Goal: Task Accomplishment & Management: Use online tool/utility

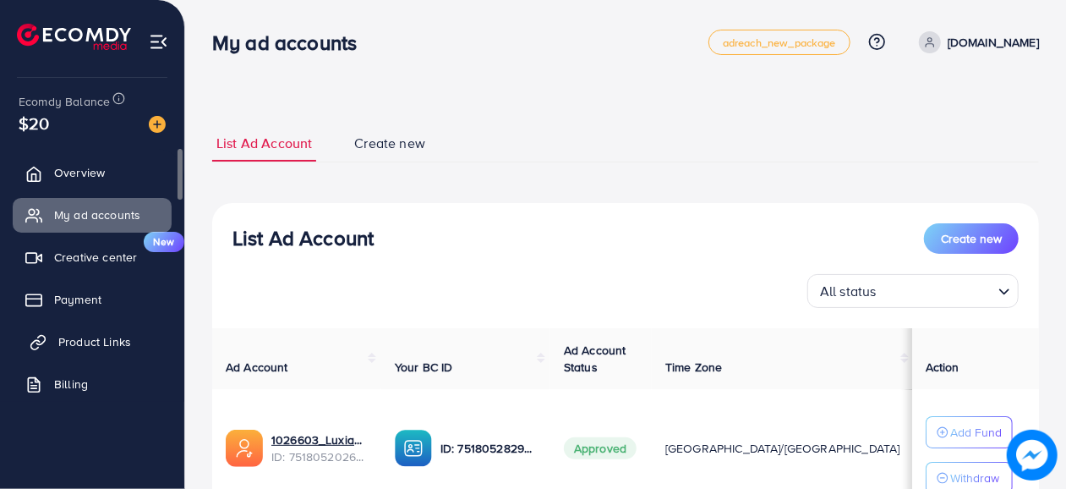
click at [110, 329] on link "Product Links" at bounding box center [92, 342] width 159 height 34
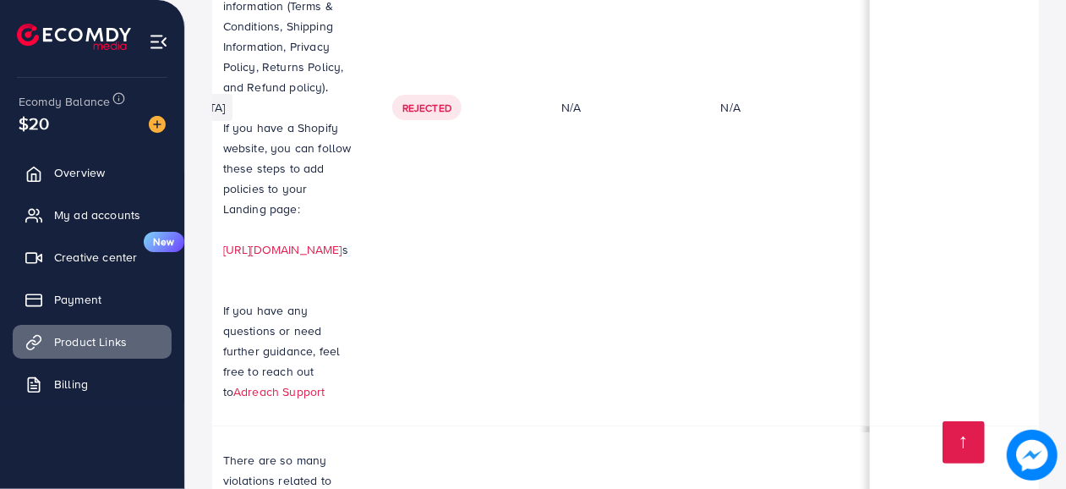
scroll to position [0, 596]
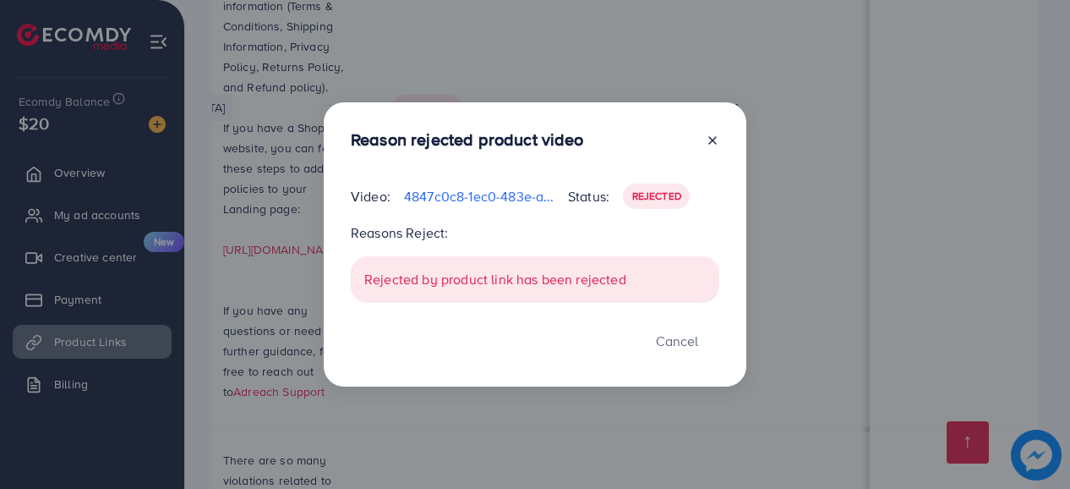
click at [713, 143] on icon at bounding box center [713, 141] width 14 height 14
